Goal: Communication & Community: Ask a question

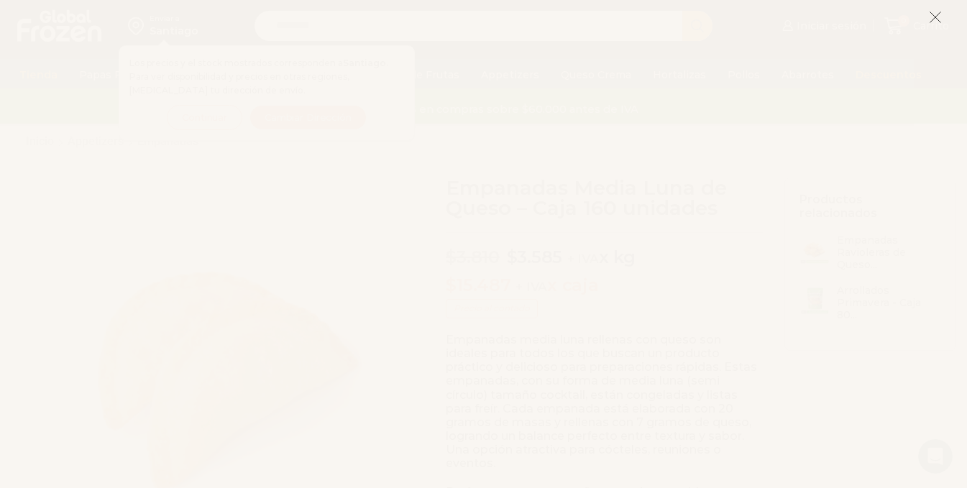
click at [936, 19] on icon at bounding box center [935, 17] width 13 height 13
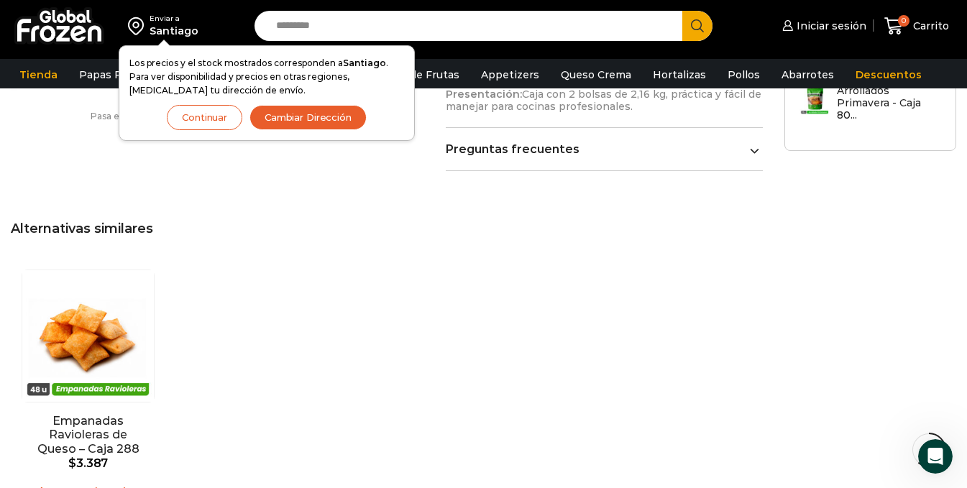
scroll to position [1152, 0]
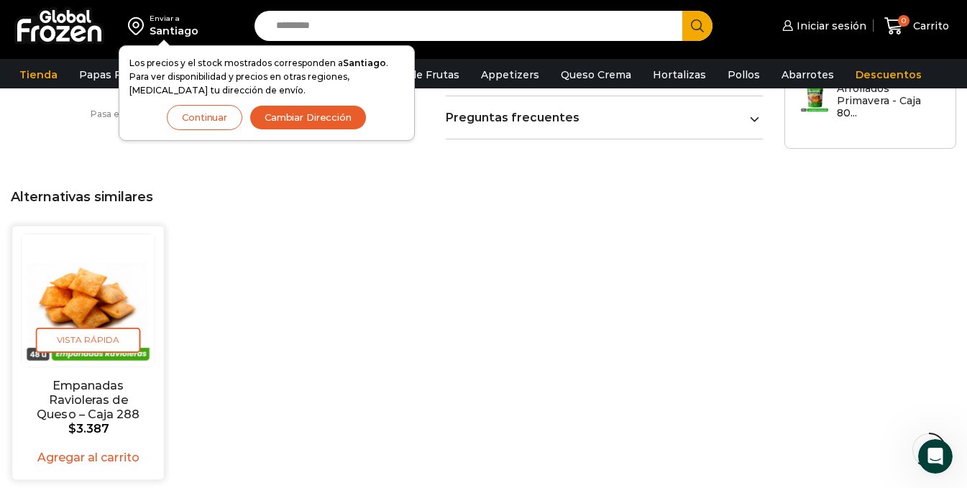
click at [75, 284] on img "1 / 1" at bounding box center [88, 300] width 133 height 133
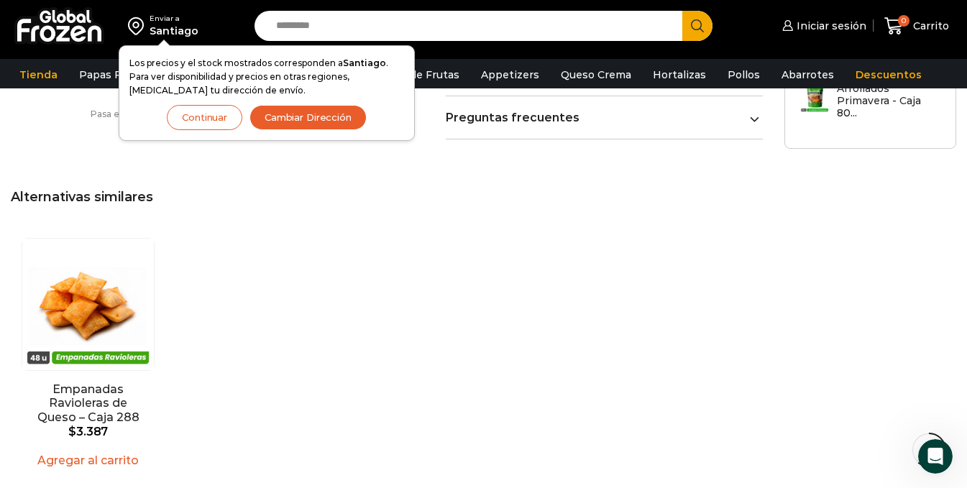
click at [165, 21] on div "Enviar a" at bounding box center [174, 19] width 49 height 10
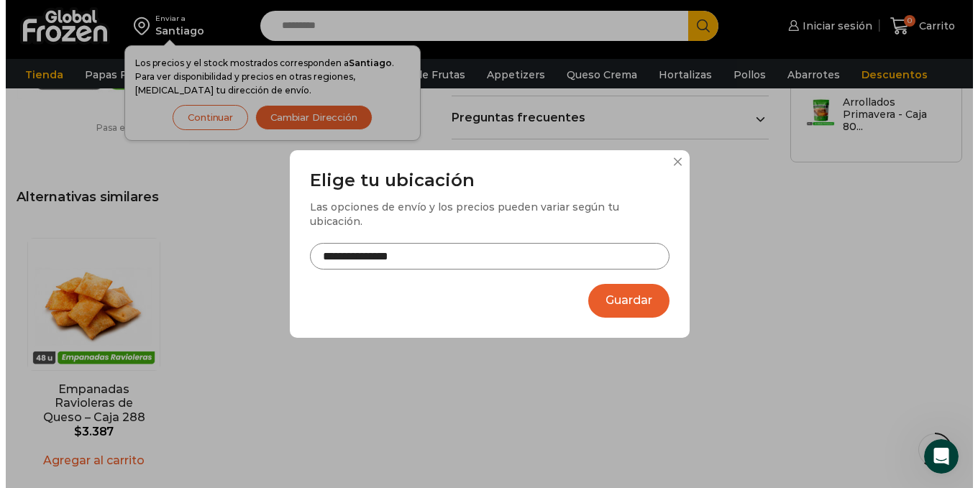
scroll to position [1138, 0]
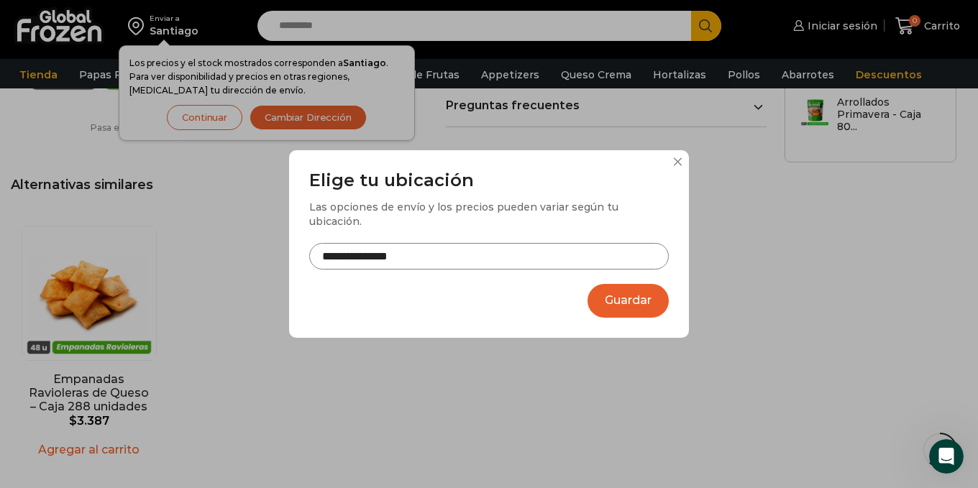
click at [562, 252] on input "**********" at bounding box center [489, 256] width 360 height 27
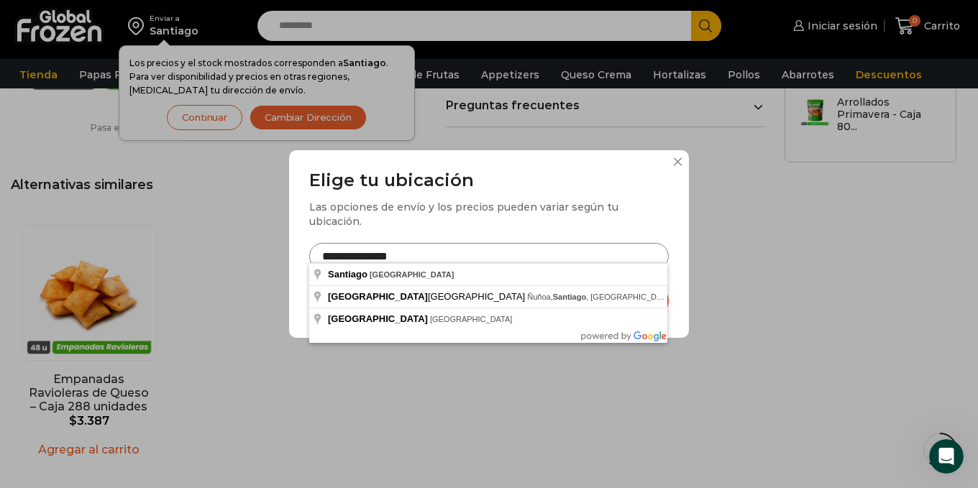
drag, startPoint x: 372, startPoint y: 249, endPoint x: 288, endPoint y: 254, distance: 84.3
click at [288, 254] on div "**********" at bounding box center [489, 244] width 978 height 488
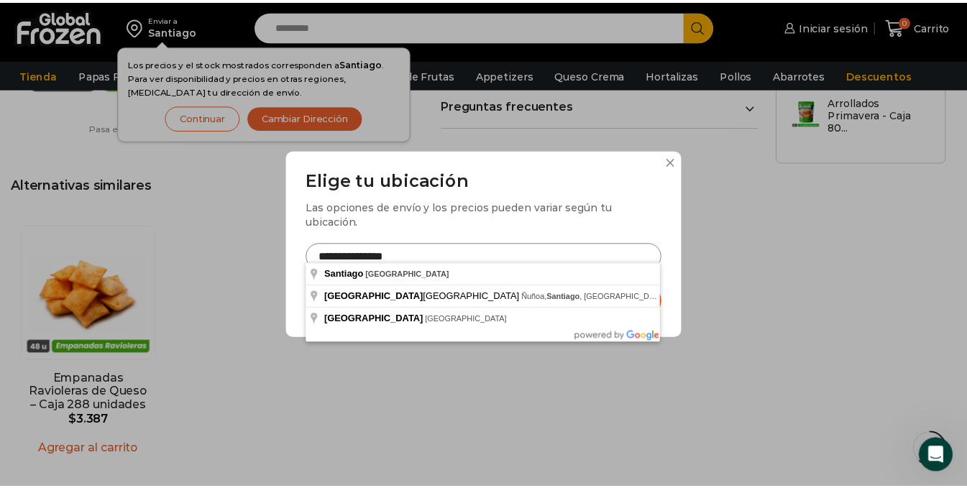
scroll to position [1152, 0]
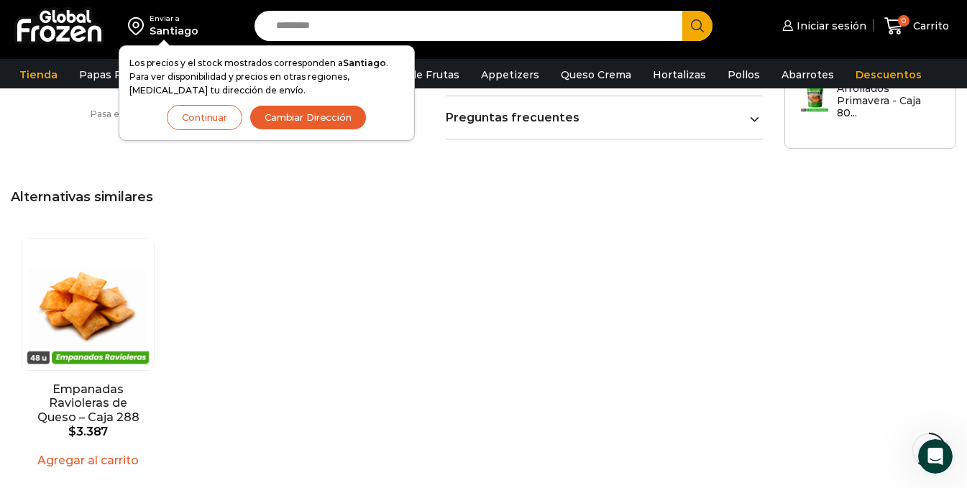
click at [631, 232] on div "En stock Vista Rápida Empanadas Ravioleras de Queso – Caja 288 unidades $ 3.387…" at bounding box center [484, 357] width 942 height 252
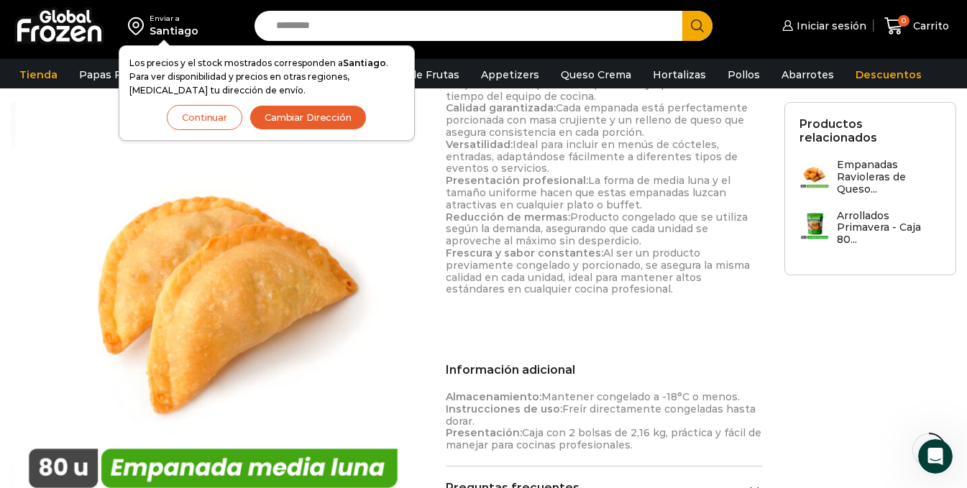
scroll to position [720, 0]
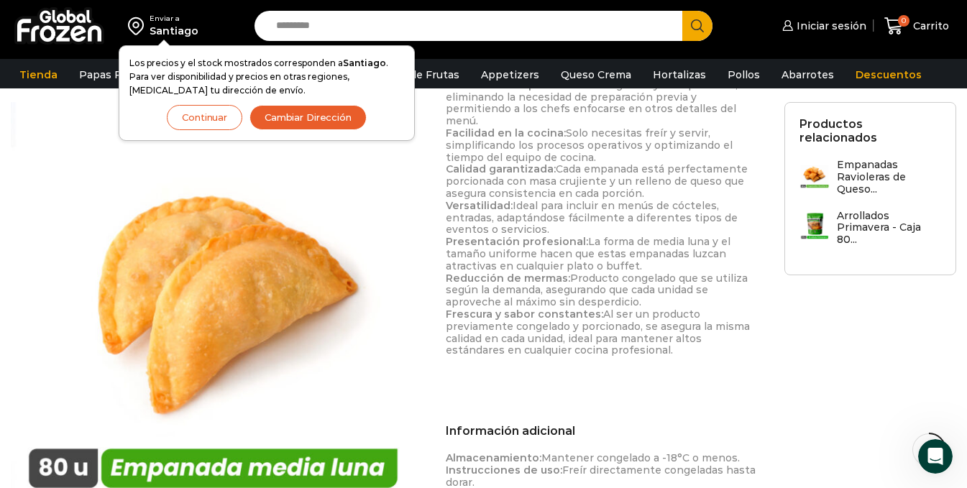
click at [194, 117] on button "Continuar" at bounding box center [205, 117] width 76 height 25
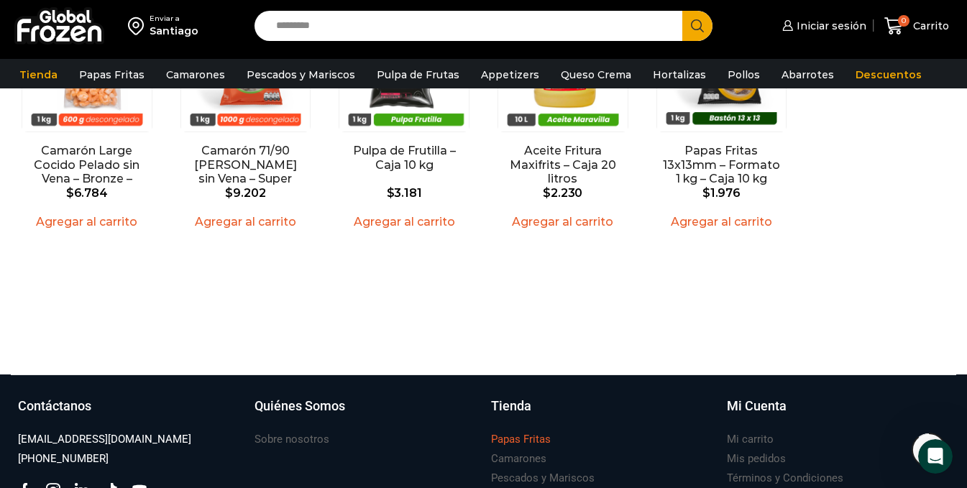
scroll to position [1682, 0]
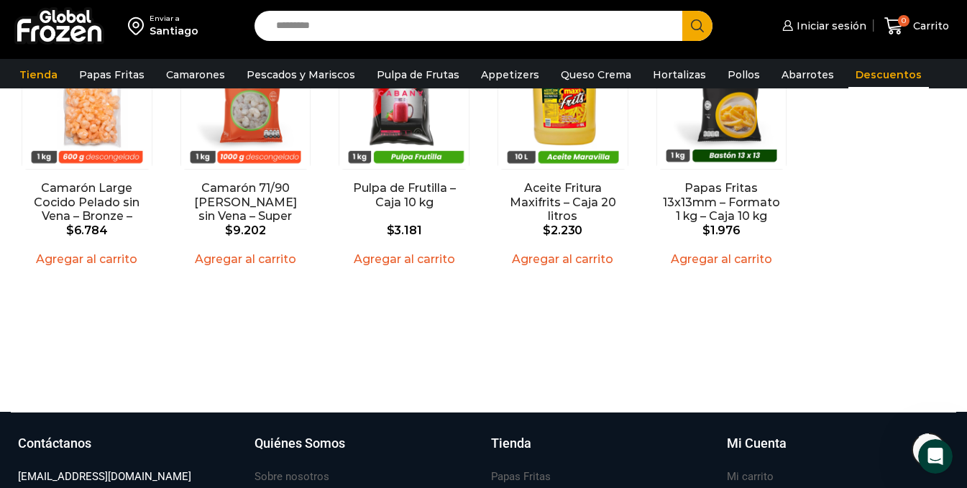
click at [860, 76] on link "Descuentos" at bounding box center [889, 74] width 81 height 27
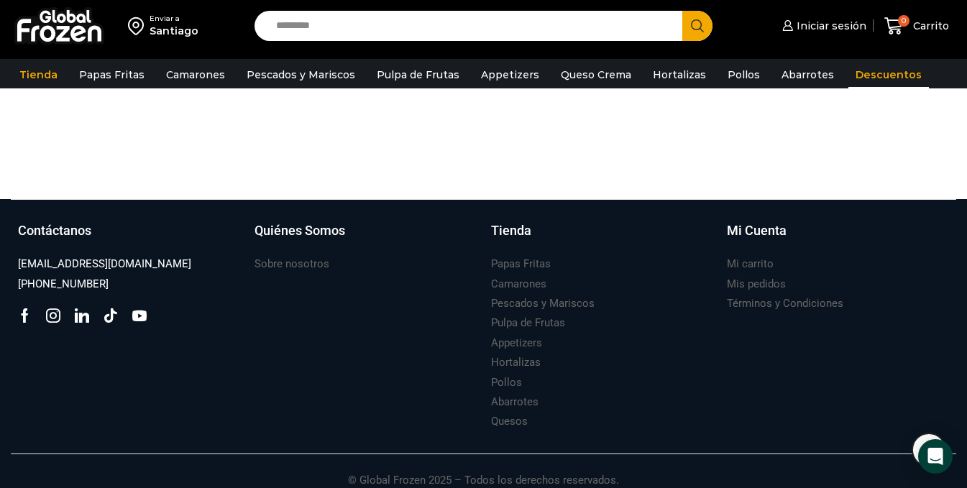
scroll to position [1051, 0]
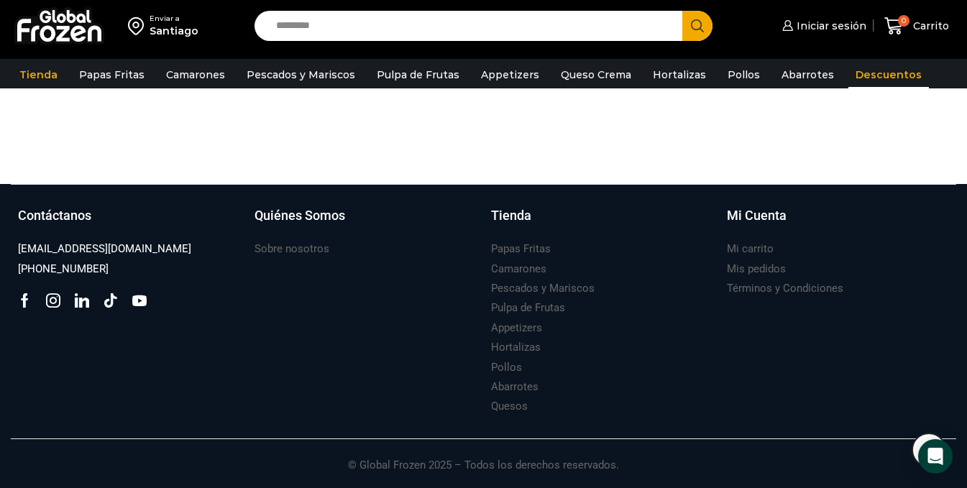
click at [71, 32] on img at bounding box center [59, 25] width 90 height 37
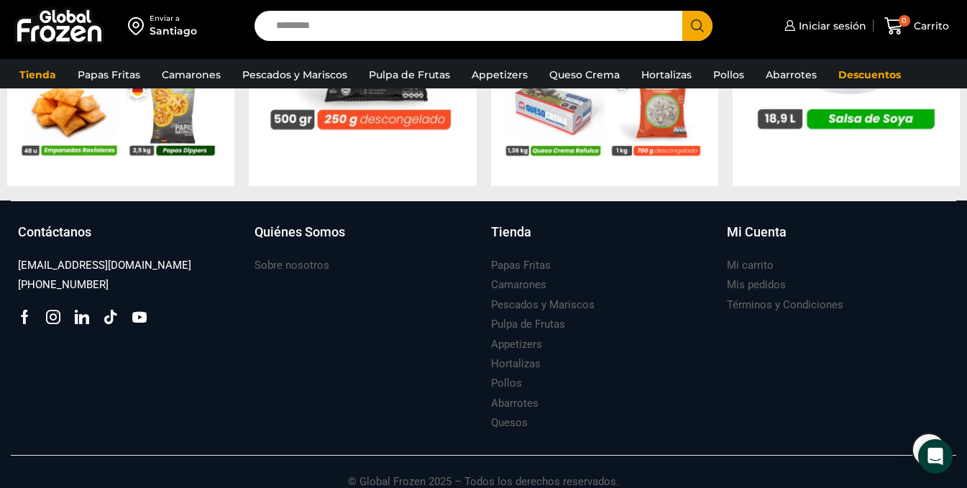
scroll to position [1579, 0]
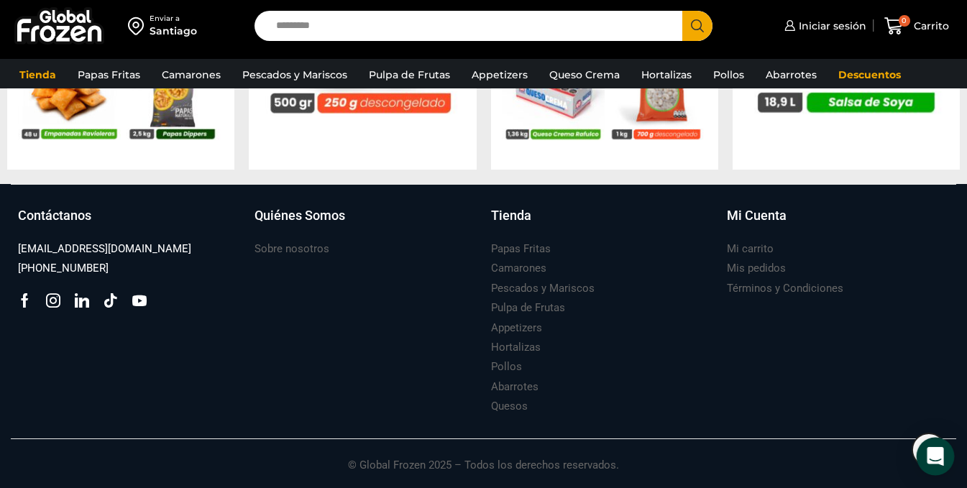
click at [939, 457] on icon "Open Intercom Messenger" at bounding box center [935, 456] width 17 height 19
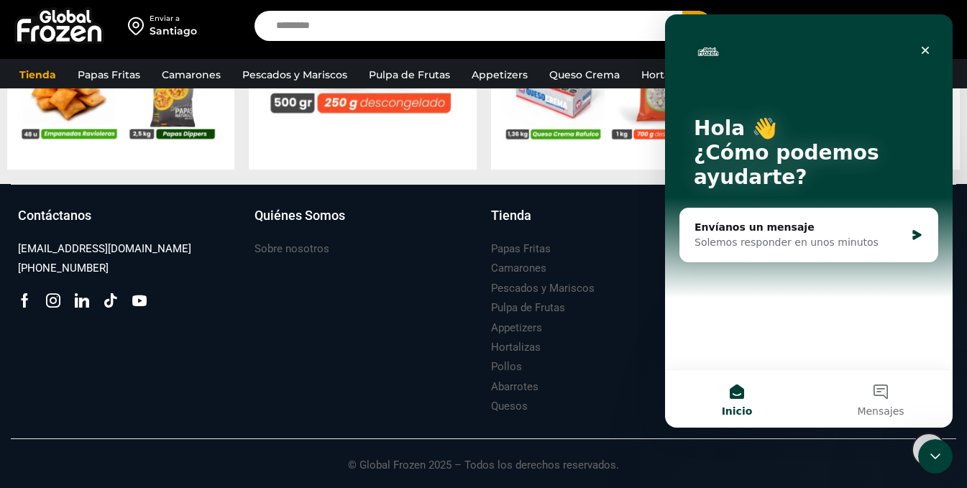
scroll to position [0, 0]
click at [849, 232] on div "Envíanos un mensaje" at bounding box center [800, 227] width 211 height 15
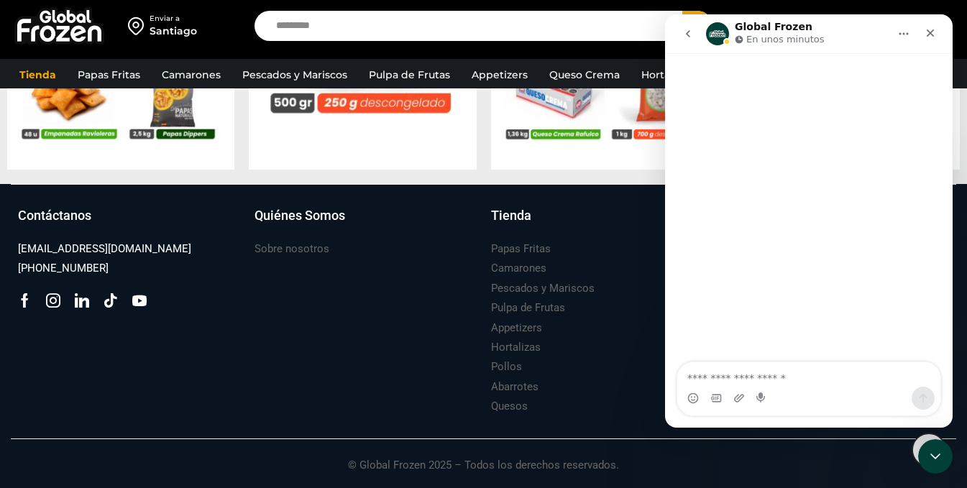
click at [787, 368] on textarea "Escribe un mensaje..." at bounding box center [809, 375] width 263 height 24
click at [771, 380] on textarea "**********" at bounding box center [809, 375] width 263 height 24
click at [856, 380] on textarea "**********" at bounding box center [809, 375] width 263 height 24
type textarea "**********"
click at [811, 404] on div "Intercom Messenger" at bounding box center [809, 398] width 263 height 23
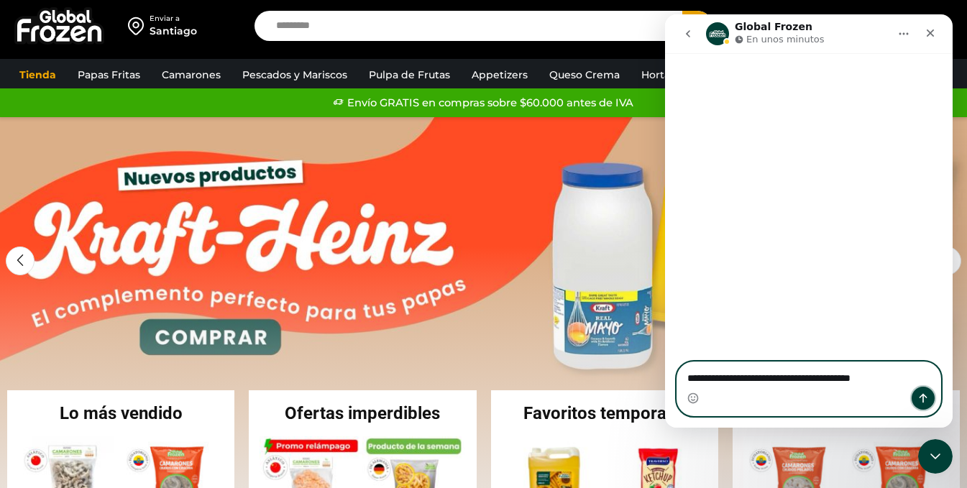
click at [921, 398] on icon "Enviar un mensaje…" at bounding box center [924, 399] width 12 height 12
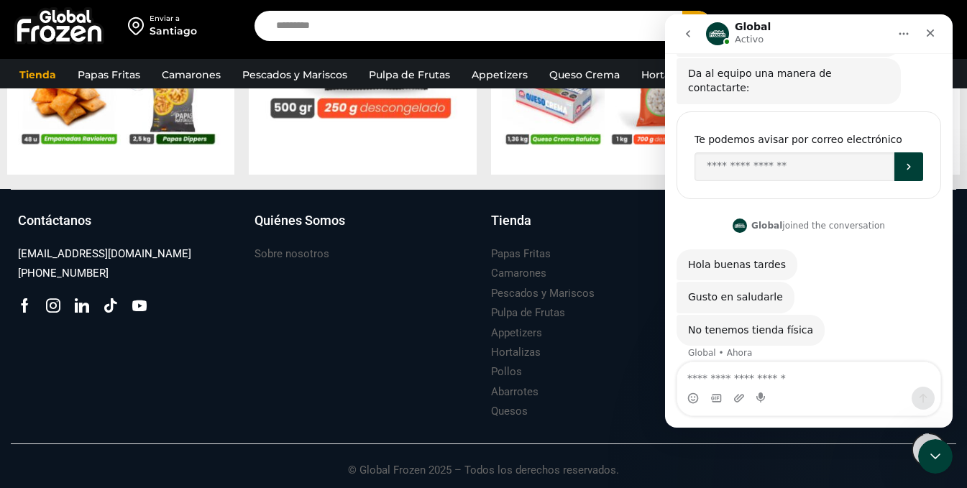
scroll to position [1579, 0]
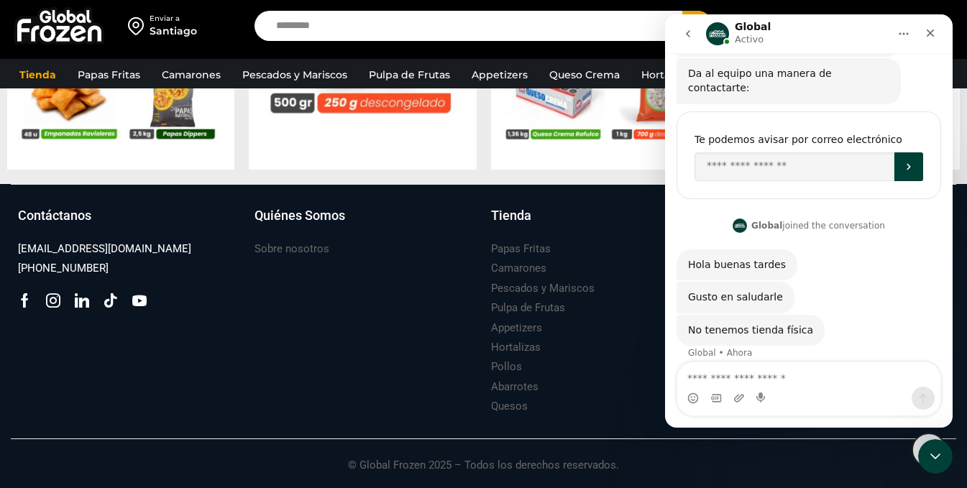
click at [747, 373] on textarea "Escribe un mensaje..." at bounding box center [809, 375] width 263 height 24
click at [931, 461] on icon "Cerrar Intercom Messenger" at bounding box center [933, 454] width 17 height 17
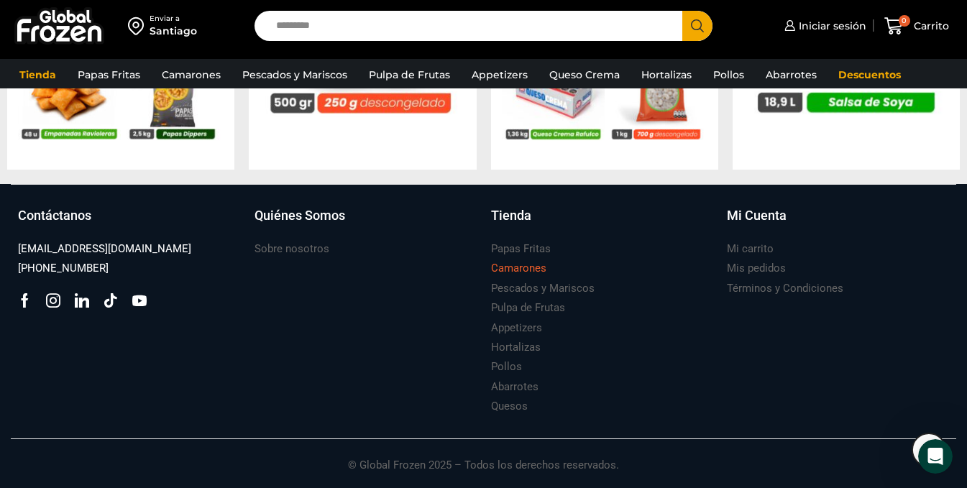
scroll to position [116, 0]
click at [759, 258] on link "Mi carrito" at bounding box center [750, 249] width 47 height 19
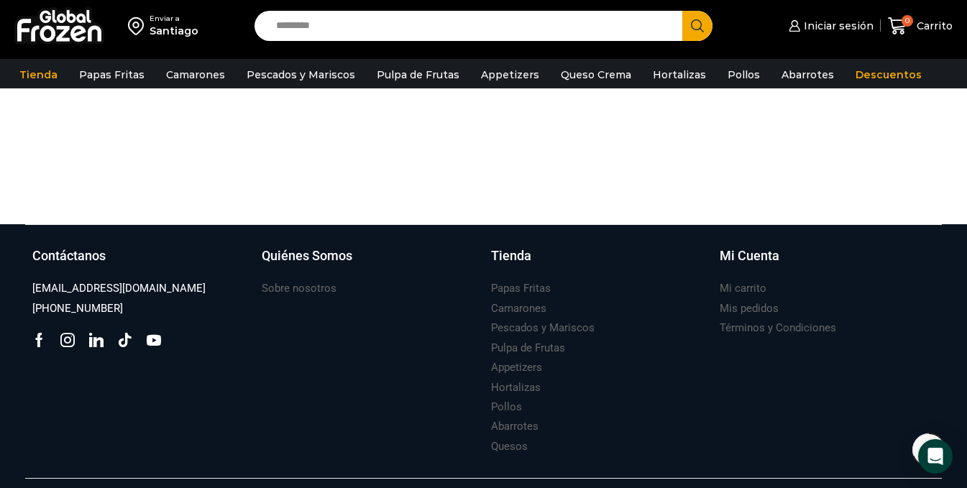
scroll to position [314, 0]
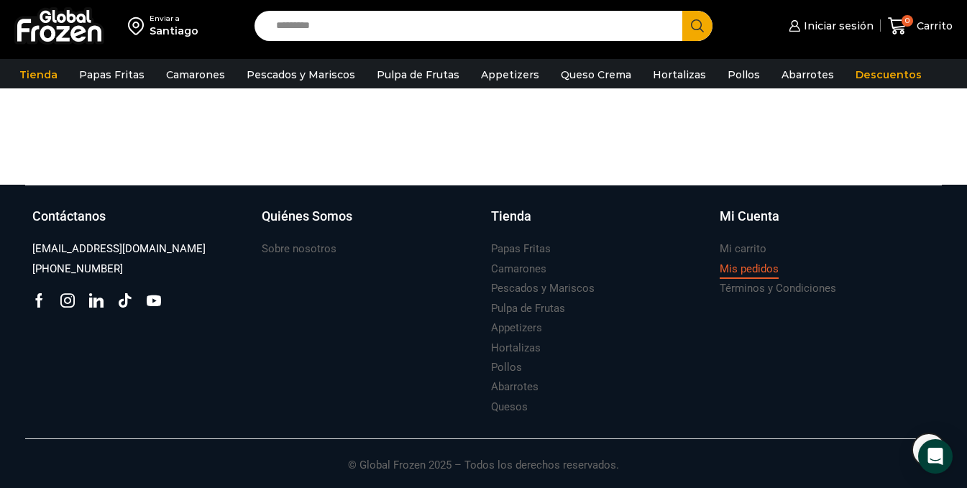
click at [762, 269] on h3 "Mis pedidos" at bounding box center [749, 269] width 59 height 15
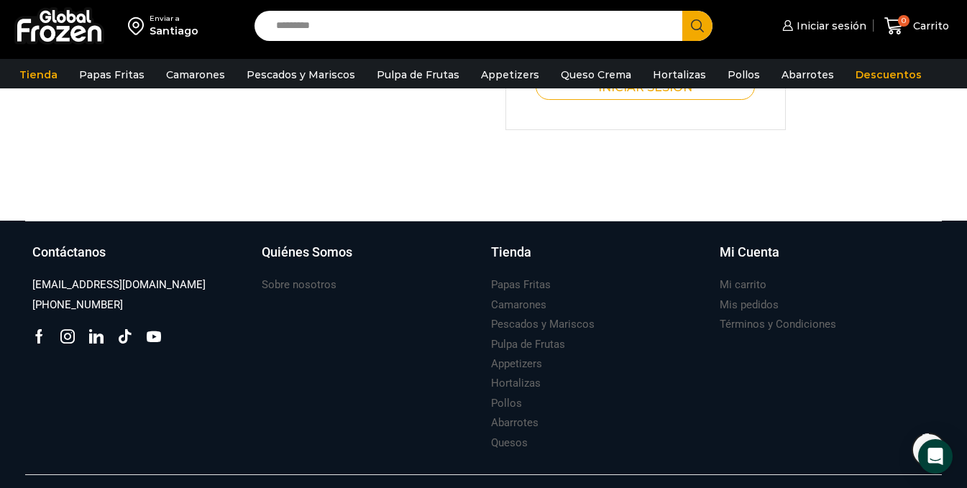
scroll to position [879, 0]
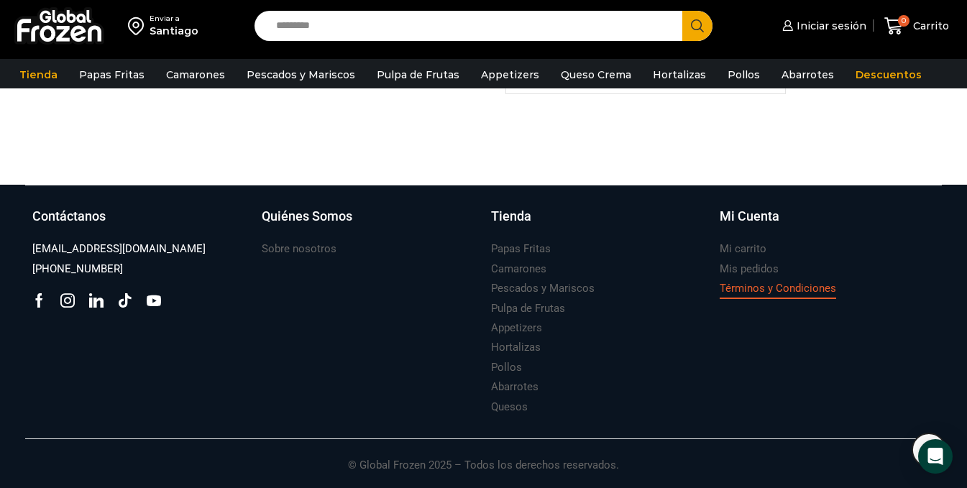
click at [770, 286] on h3 "Términos y Condiciones" at bounding box center [778, 288] width 117 height 15
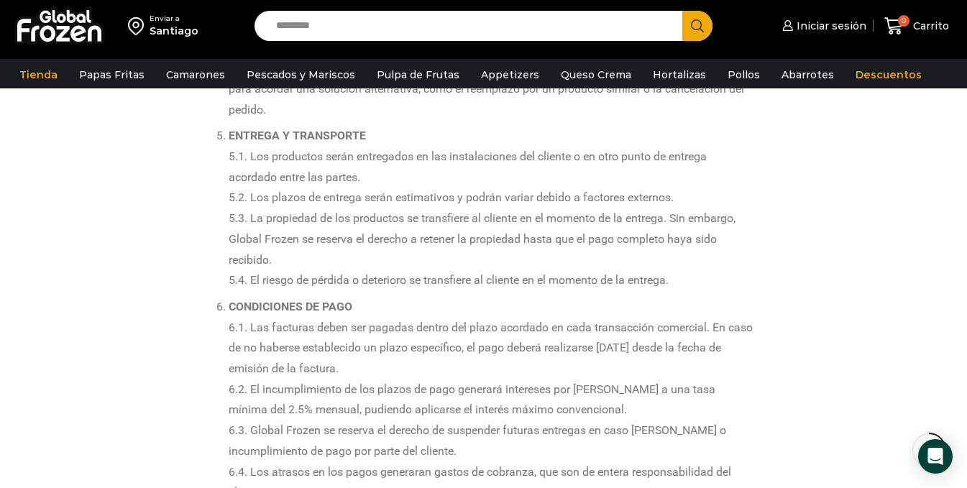
scroll to position [719, 0]
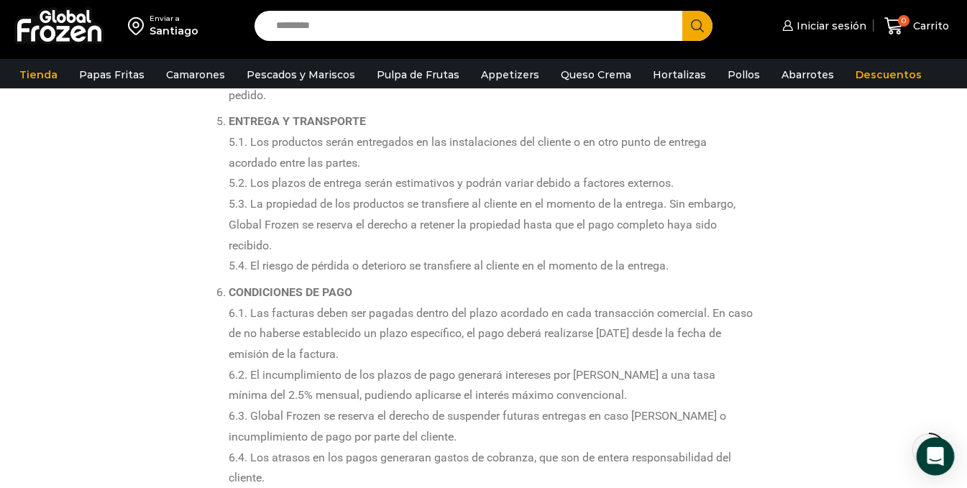
click at [936, 455] on icon "Open Intercom Messenger" at bounding box center [935, 456] width 17 height 19
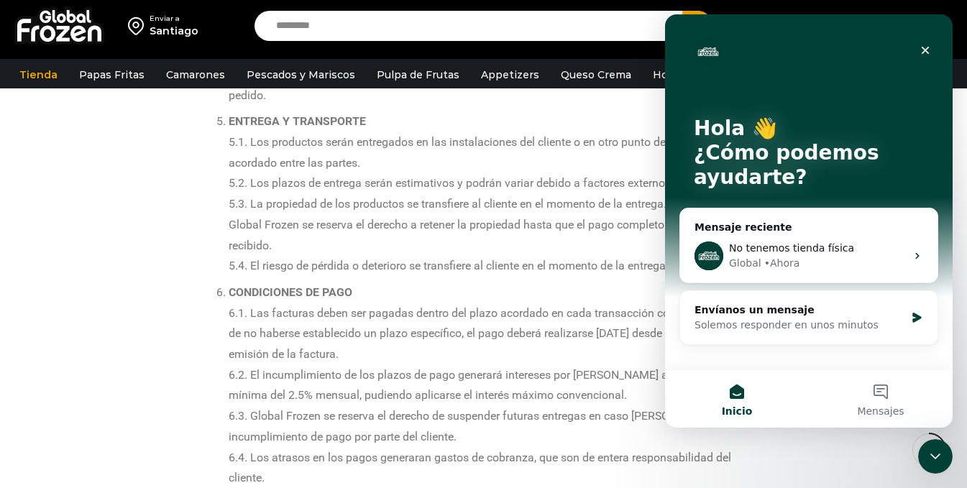
scroll to position [0, 0]
click at [891, 253] on div "No tenemos tienda física" at bounding box center [817, 248] width 177 height 15
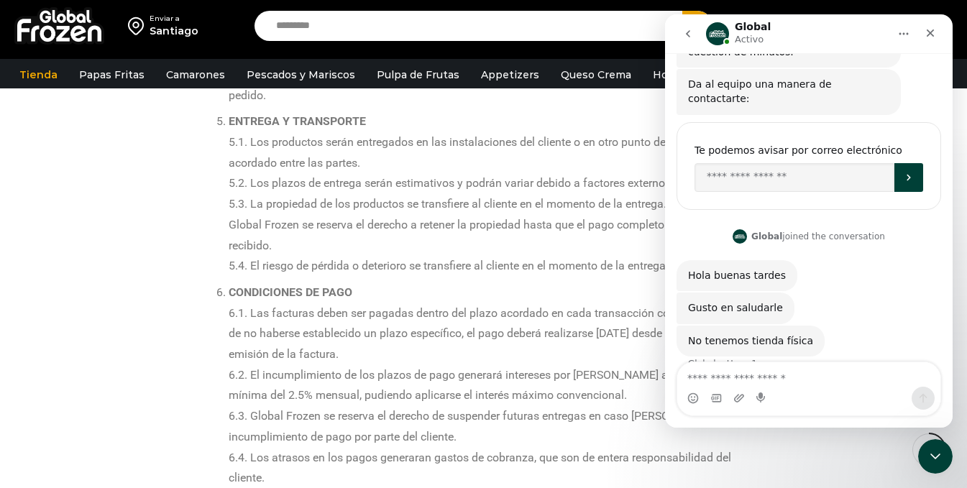
scroll to position [116, 0]
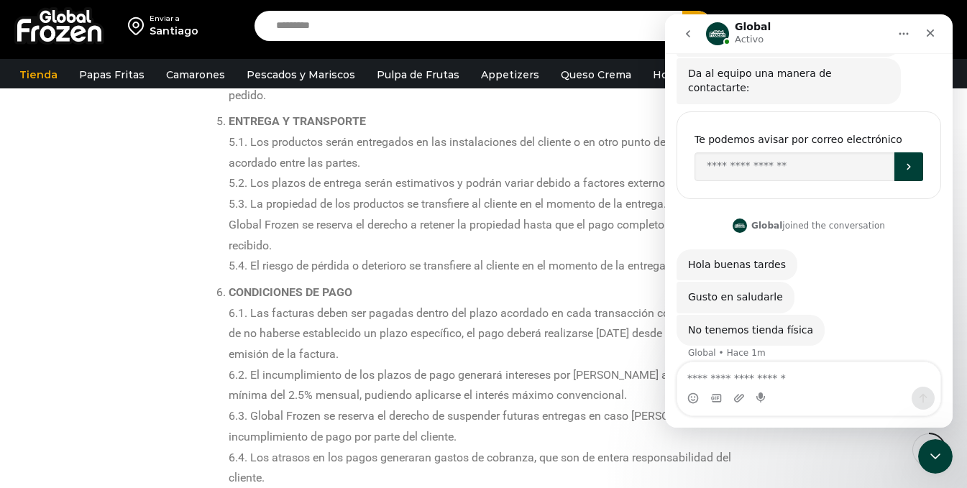
click at [816, 374] on textarea "Escribe un mensaje..." at bounding box center [809, 375] width 263 height 24
type textarea "**********"
